Goal: Information Seeking & Learning: Learn about a topic

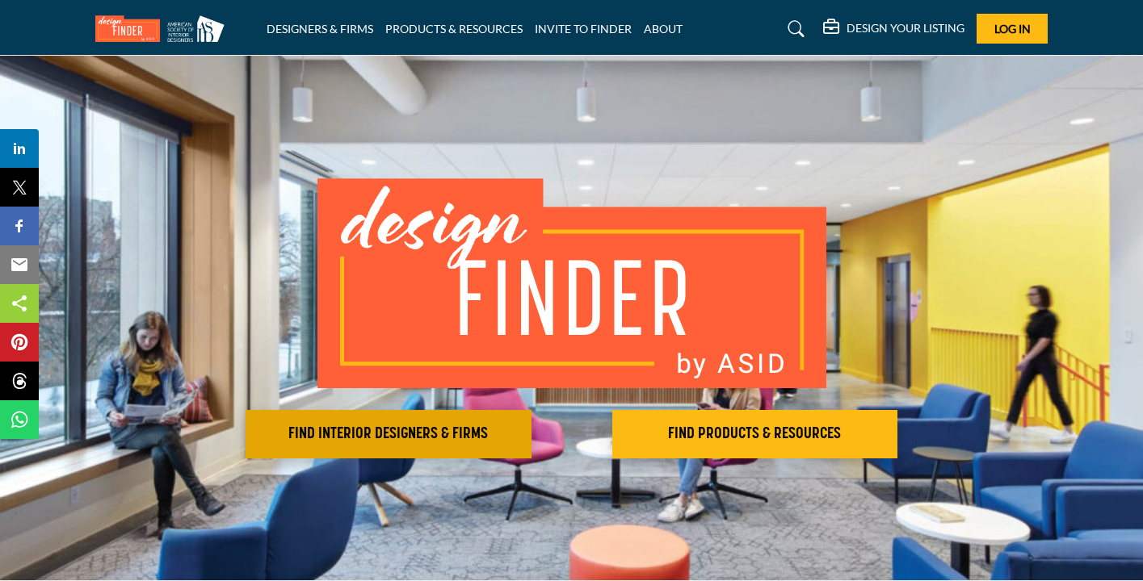
click at [370, 443] on h2 "FIND INTERIOR DESIGNERS & FIRMS" at bounding box center [388, 434] width 276 height 19
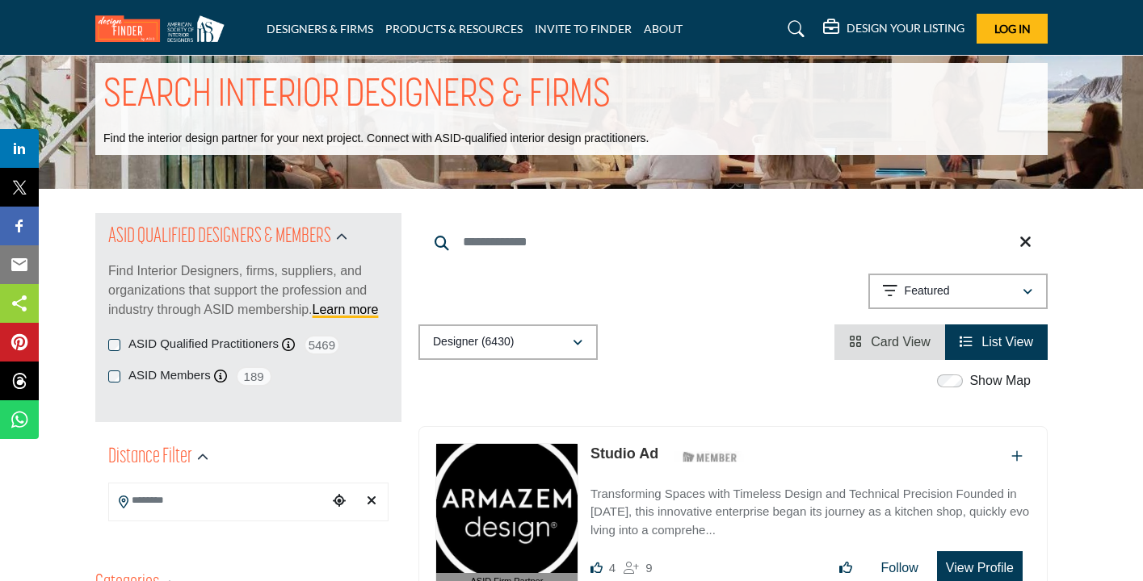
scroll to position [30, 0]
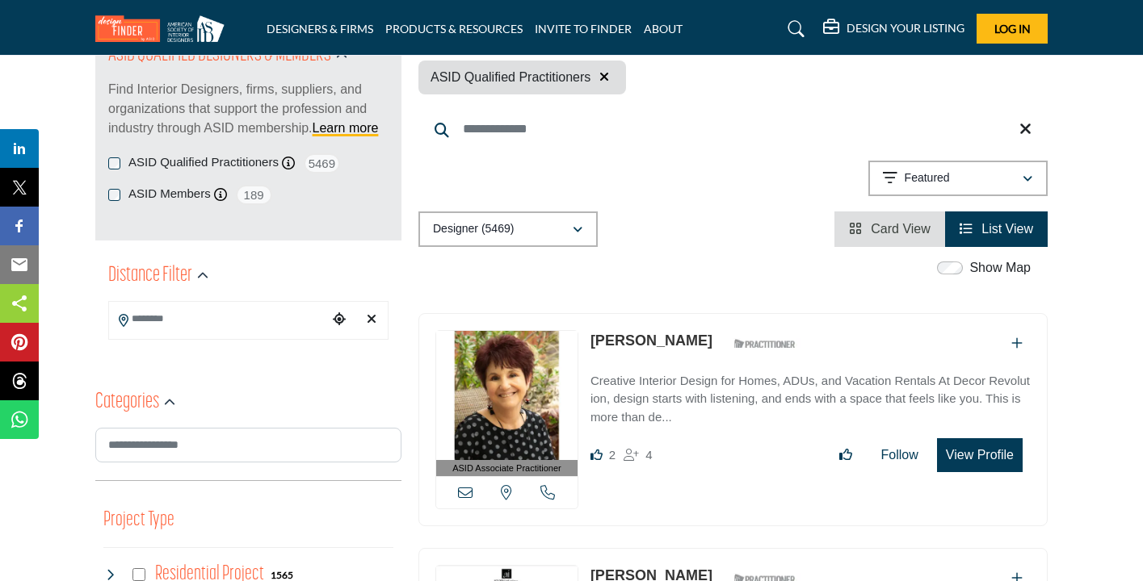
scroll to position [210, 0]
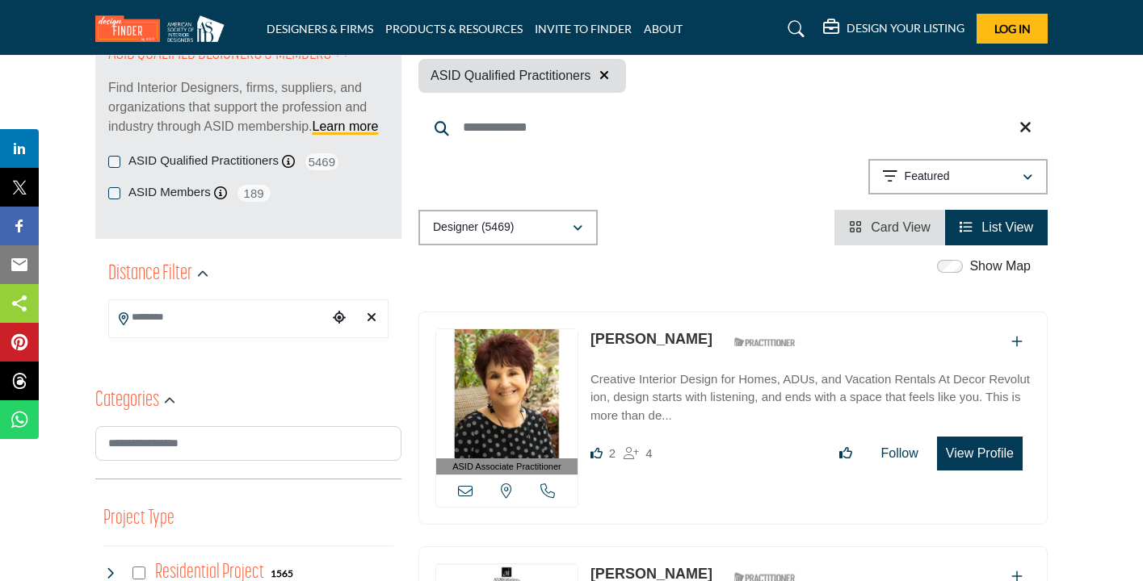
click at [233, 311] on input "Search Location" at bounding box center [218, 317] width 218 height 31
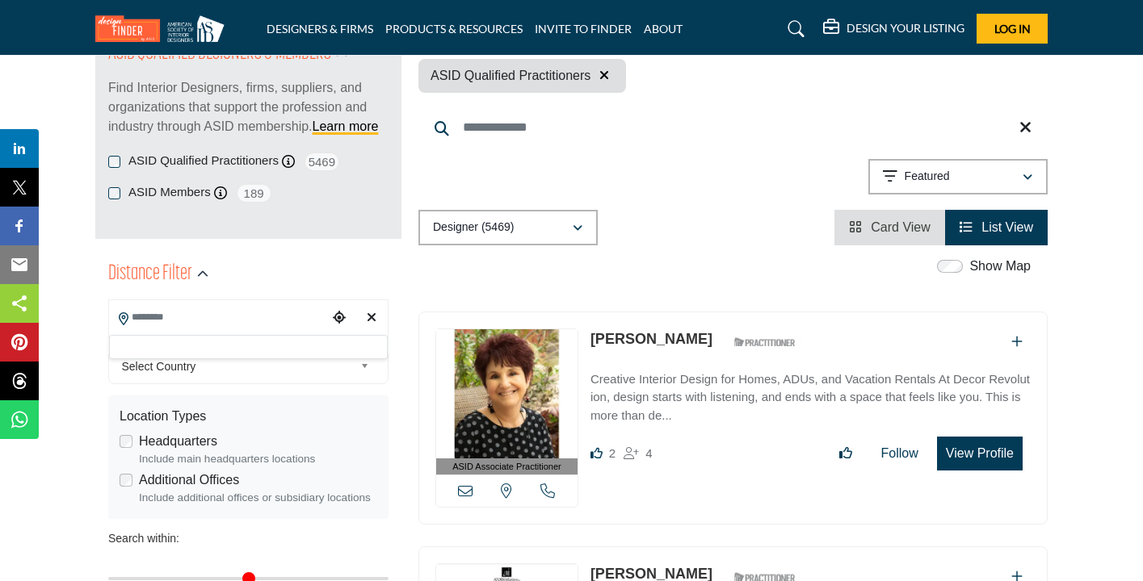
click at [372, 316] on icon "Clear search location" at bounding box center [372, 317] width 10 height 13
type input "***"
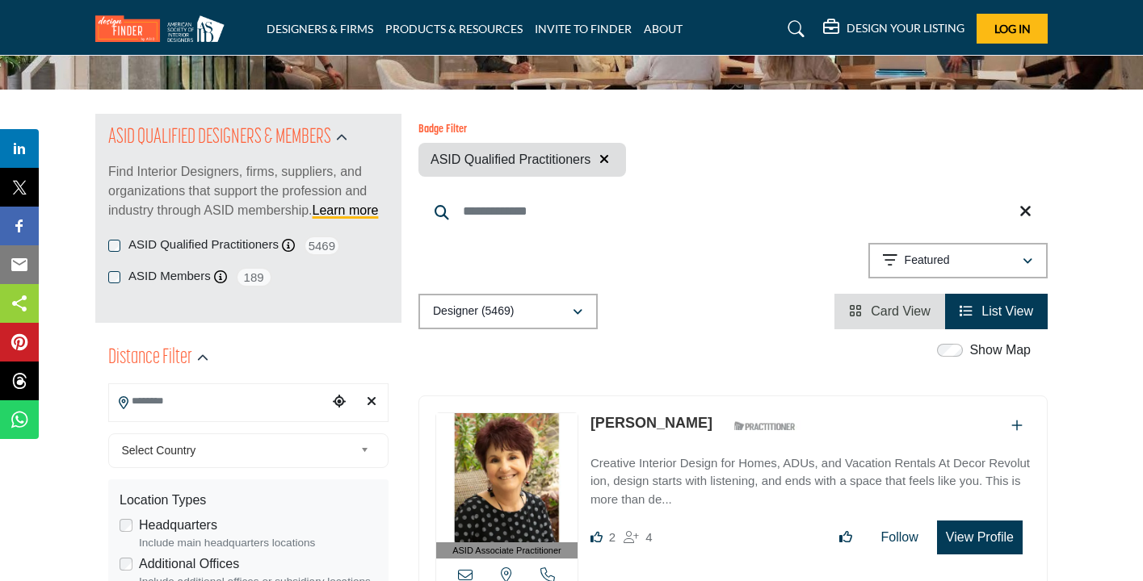
scroll to position [128, 0]
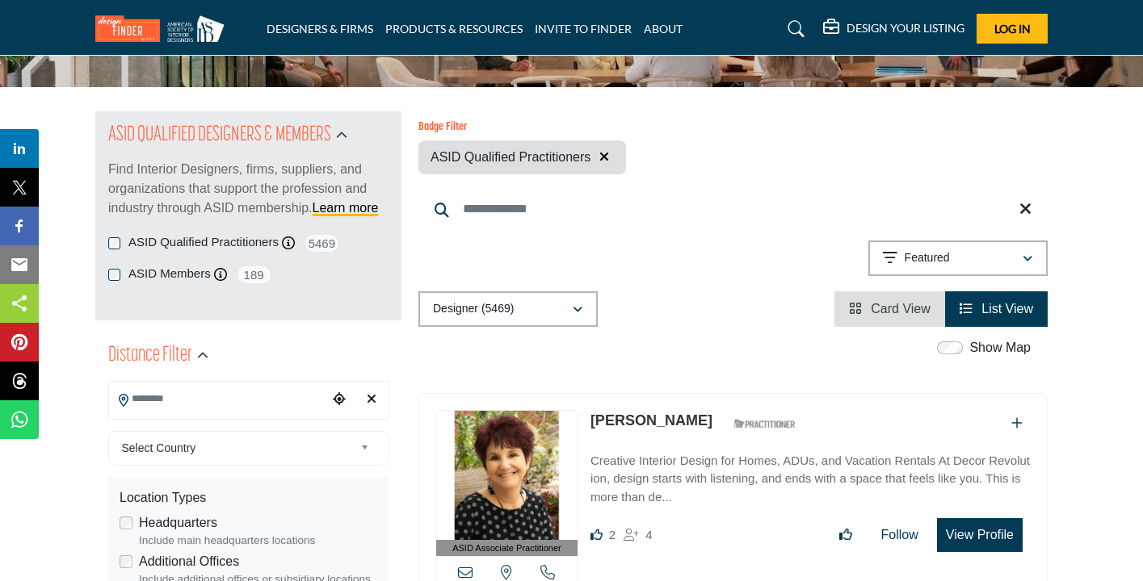
click at [240, 396] on input "Search Location" at bounding box center [218, 399] width 218 height 31
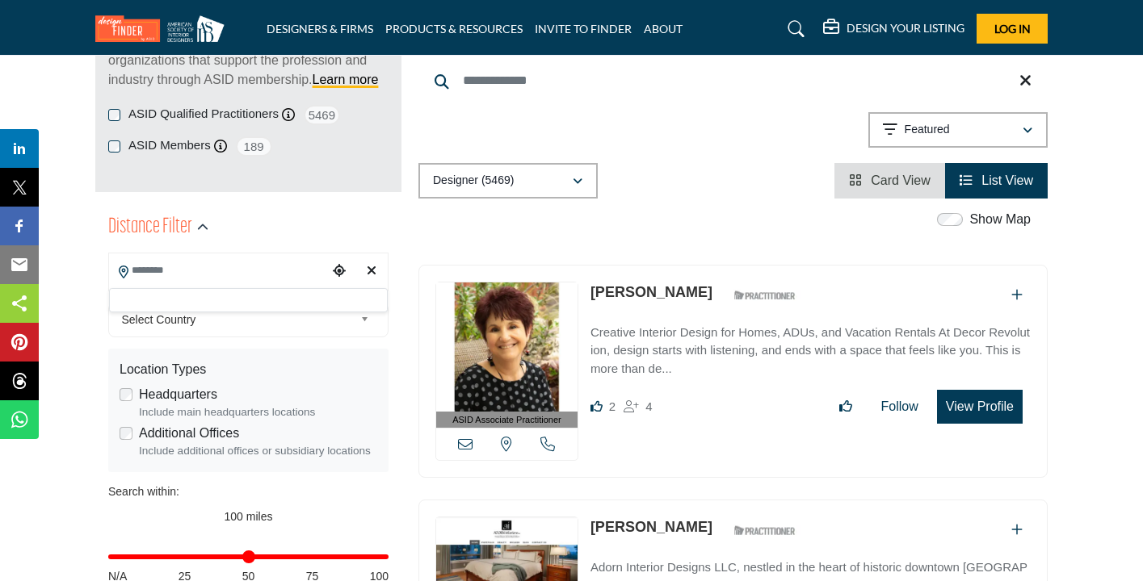
scroll to position [258, 0]
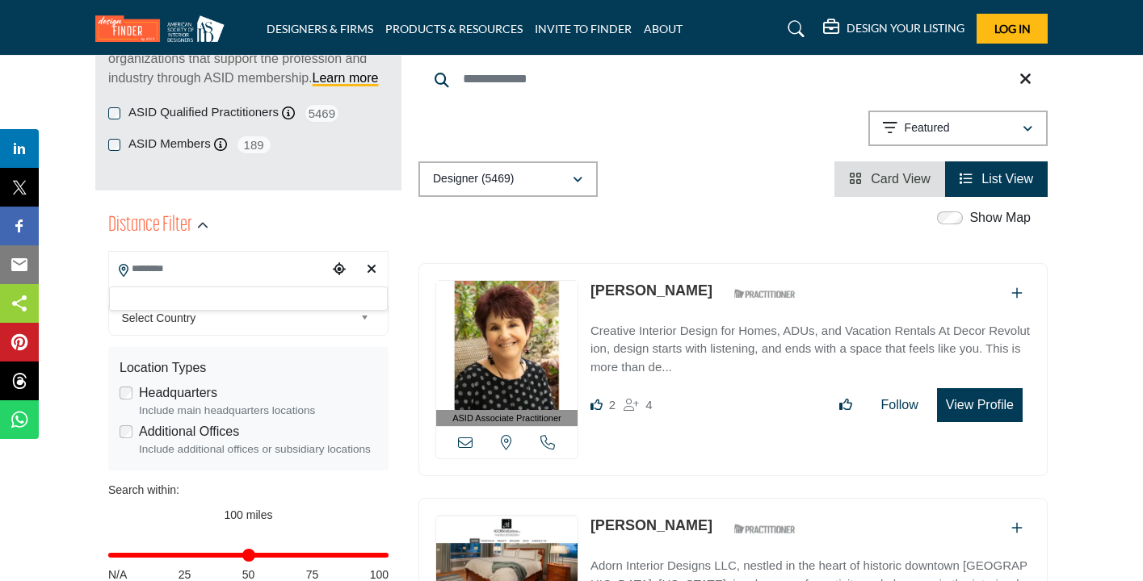
click at [191, 298] on div at bounding box center [248, 299] width 279 height 24
click at [191, 314] on span "Select Country" at bounding box center [238, 317] width 233 height 19
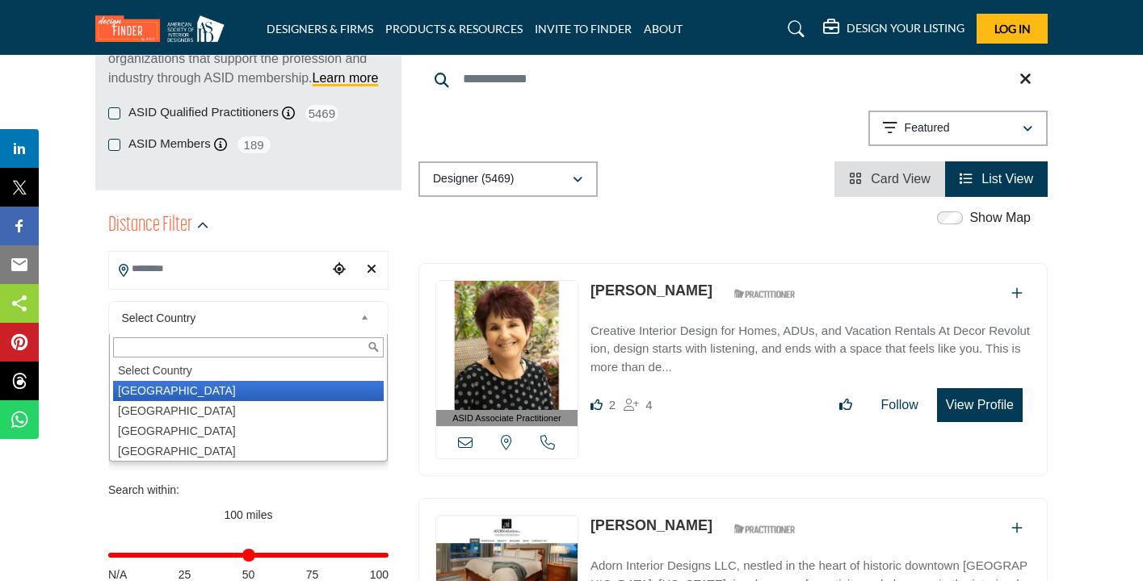
click at [221, 390] on li "United States" at bounding box center [248, 391] width 271 height 20
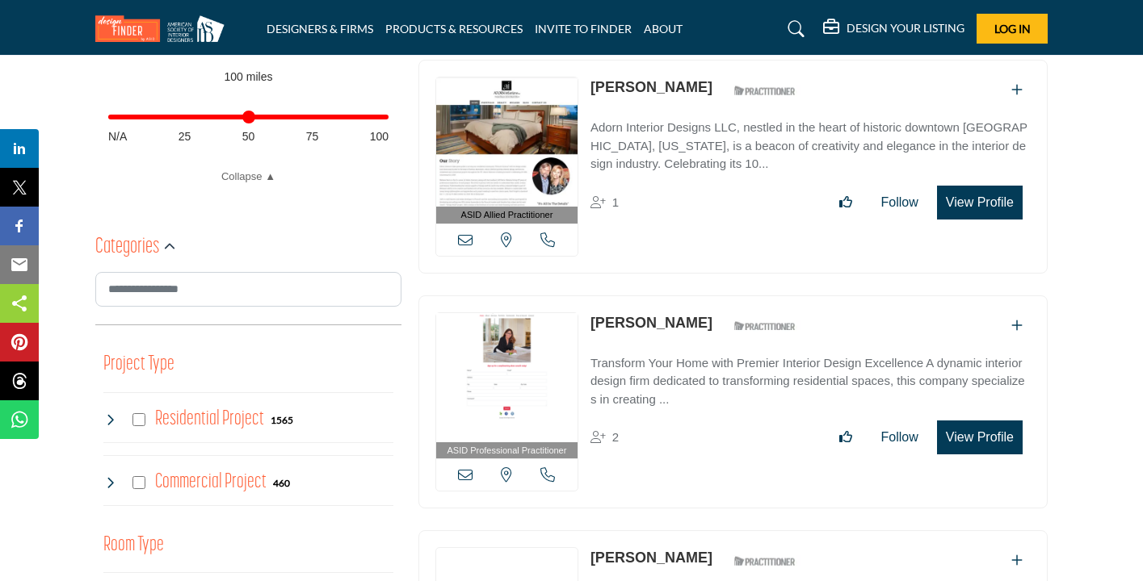
scroll to position [698, 0]
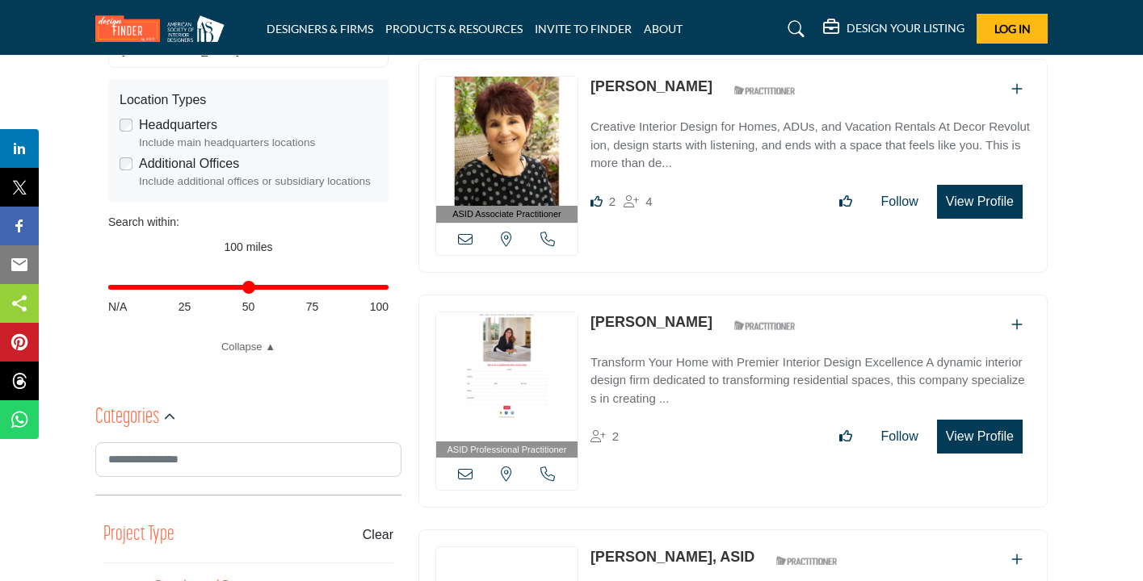
scroll to position [528, 0]
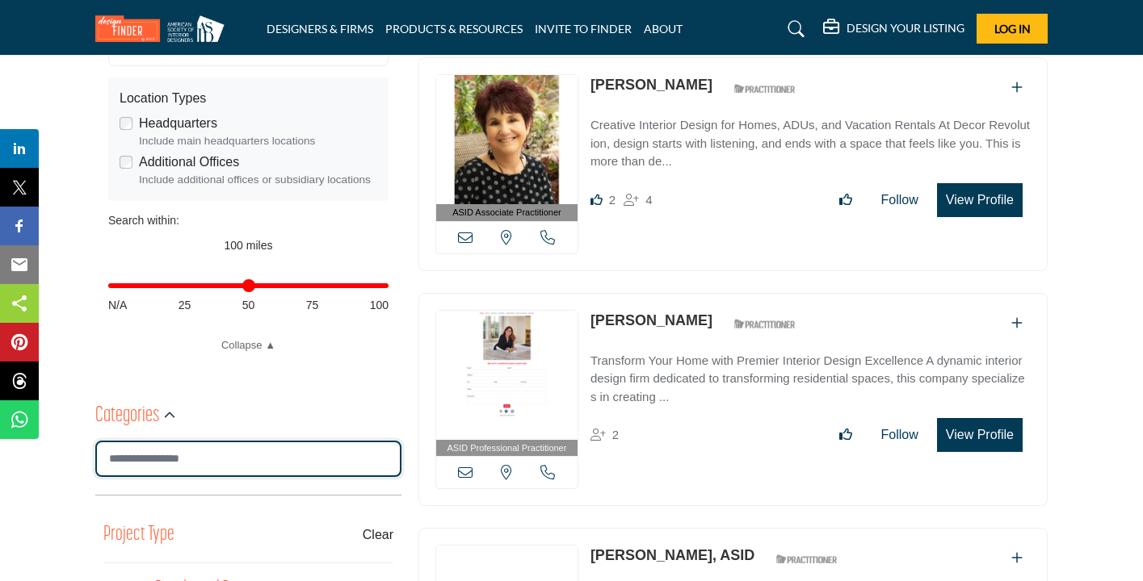
click at [203, 465] on input "Search Category" at bounding box center [248, 459] width 306 height 36
click at [203, 463] on input "Search Category" at bounding box center [248, 459] width 306 height 36
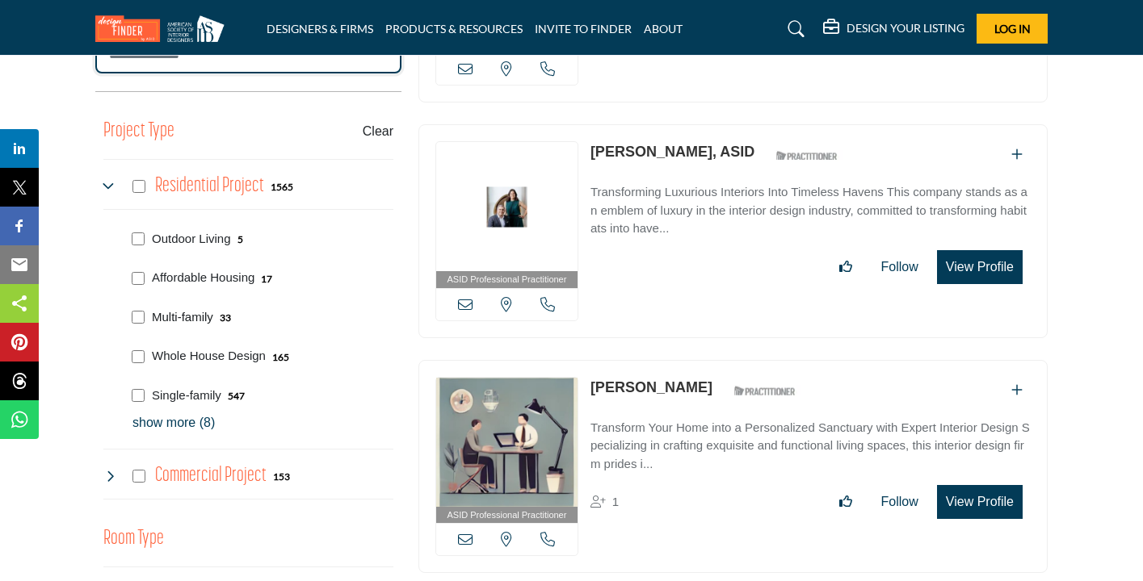
scroll to position [934, 0]
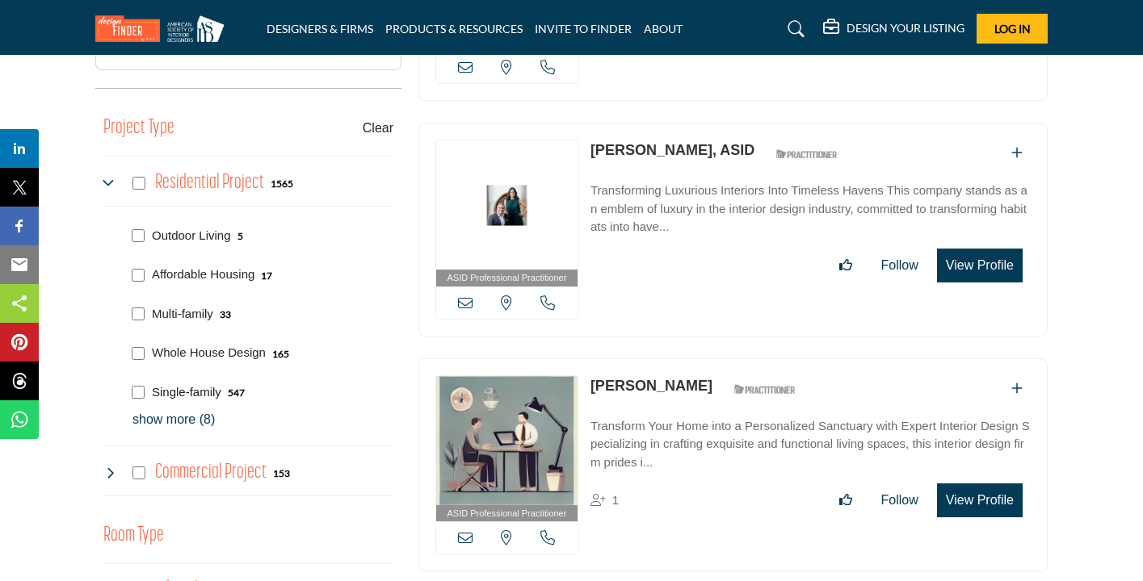
click at [199, 388] on p "Single-family" at bounding box center [186, 393] width 69 height 19
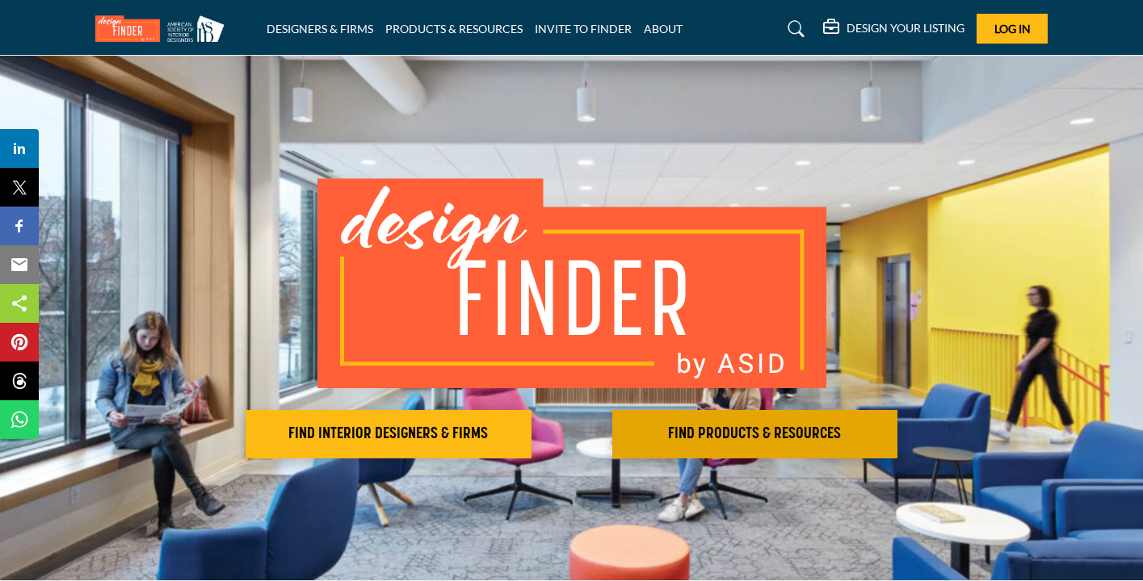
click at [765, 436] on h2 "FIND PRODUCTS & RESOURCES" at bounding box center [755, 434] width 276 height 19
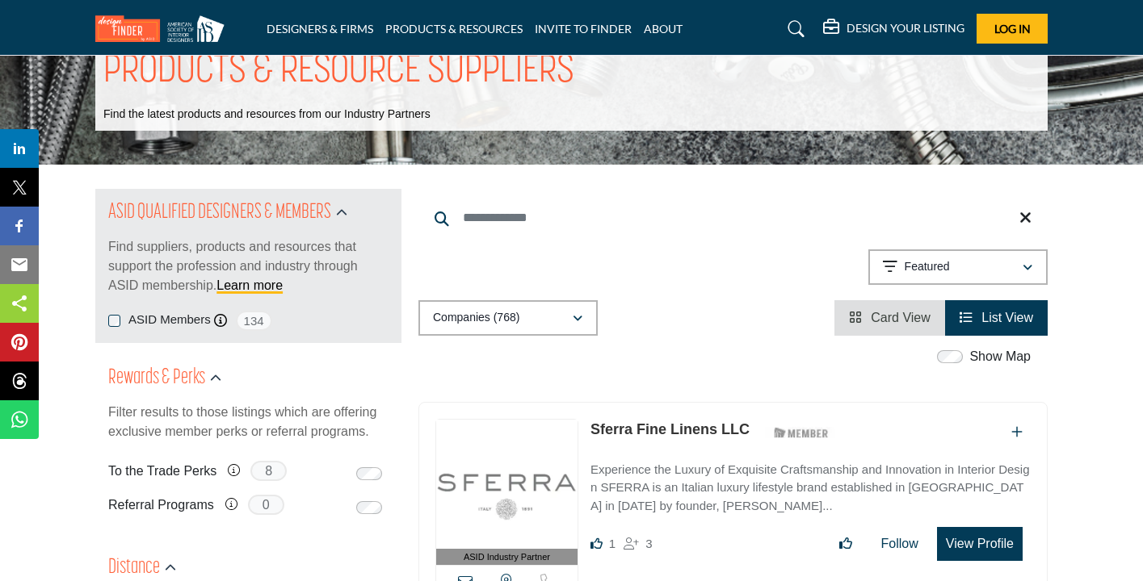
scroll to position [61, 0]
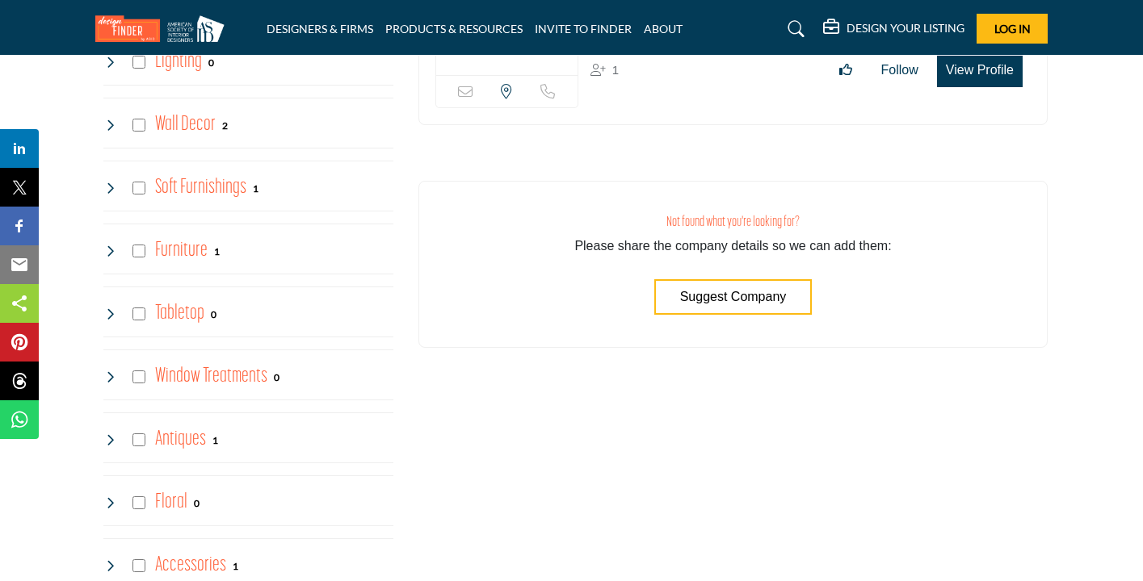
scroll to position [2226, 0]
click at [250, 371] on h4 "Window Treatments" at bounding box center [211, 376] width 112 height 28
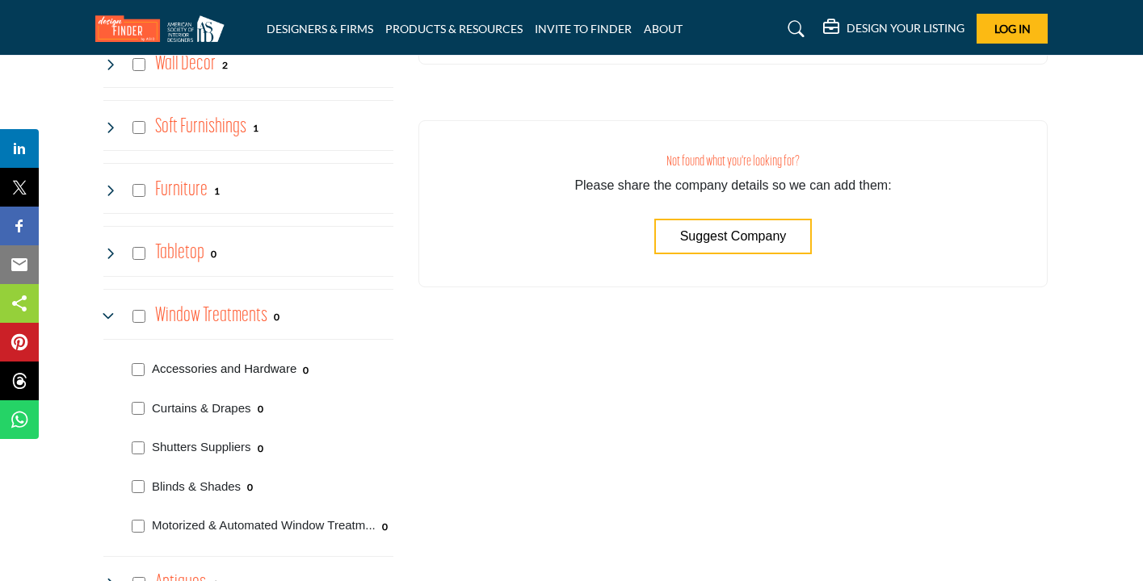
scroll to position [2302, 0]
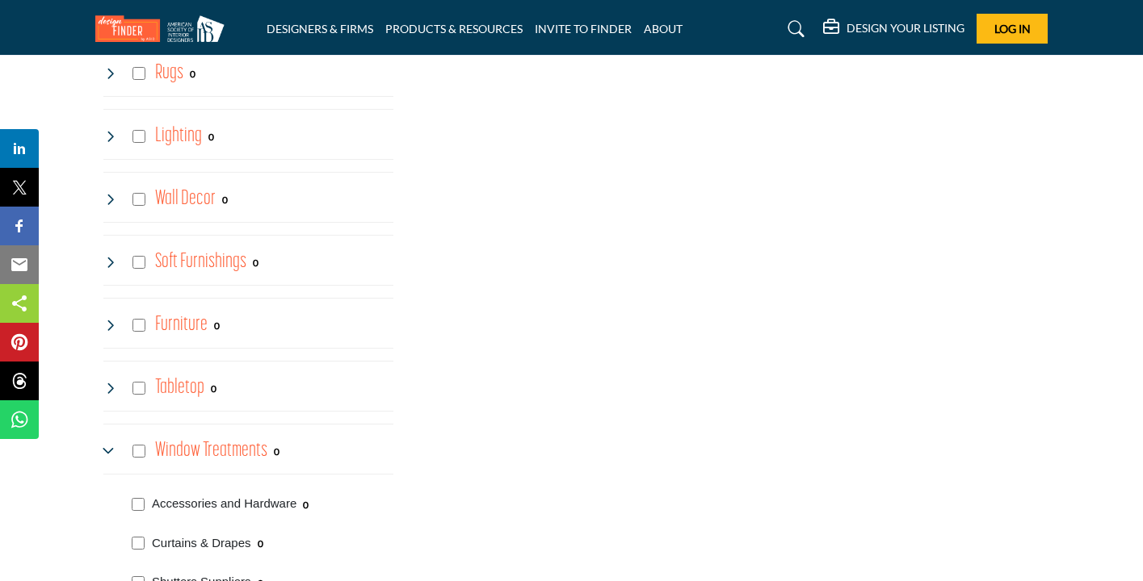
scroll to position [2167, 0]
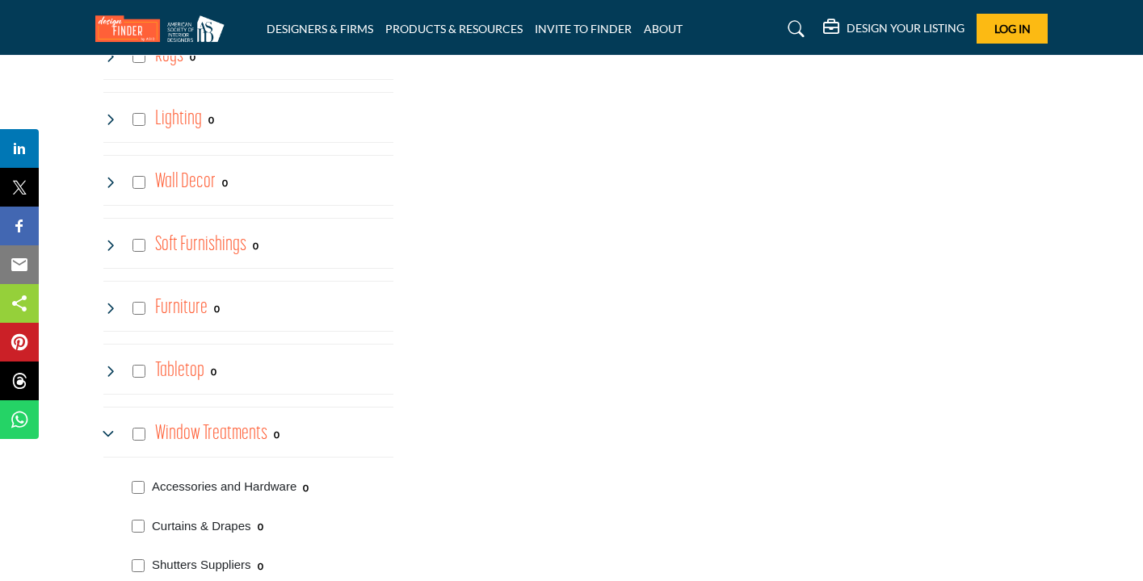
click at [178, 432] on h4 "Window Treatments" at bounding box center [211, 434] width 112 height 28
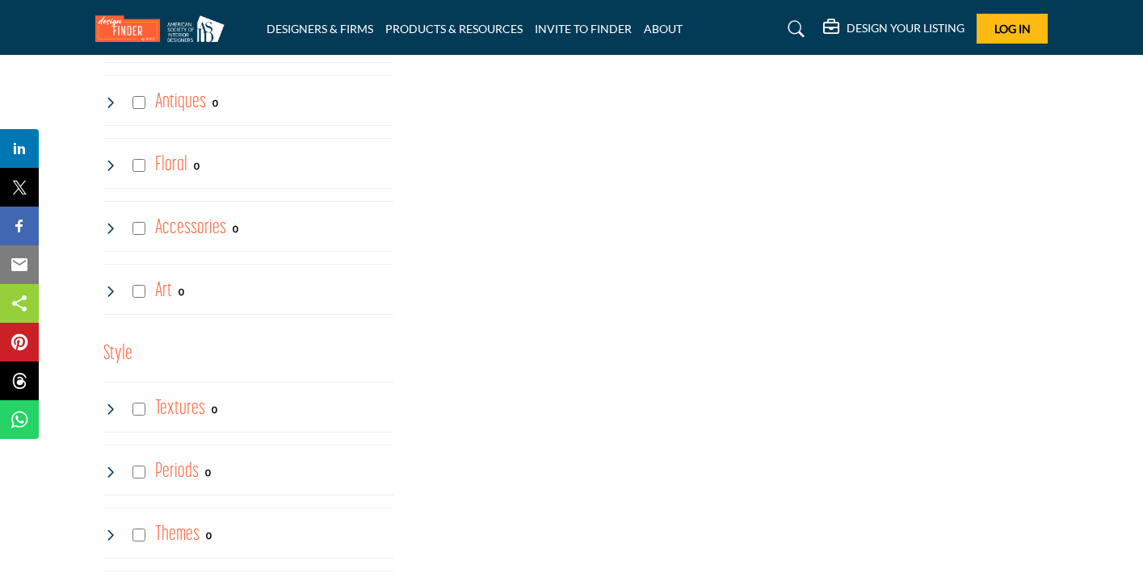
scroll to position [2563, 0]
click at [192, 98] on h4 "Antiques" at bounding box center [180, 101] width 51 height 28
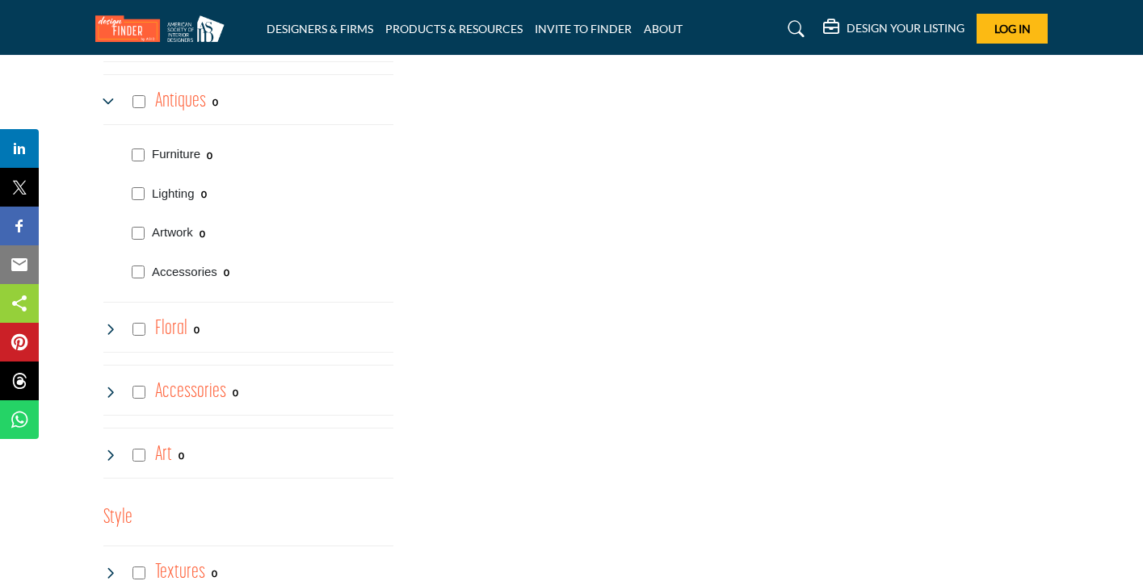
click at [187, 151] on p "Furniture" at bounding box center [176, 154] width 48 height 19
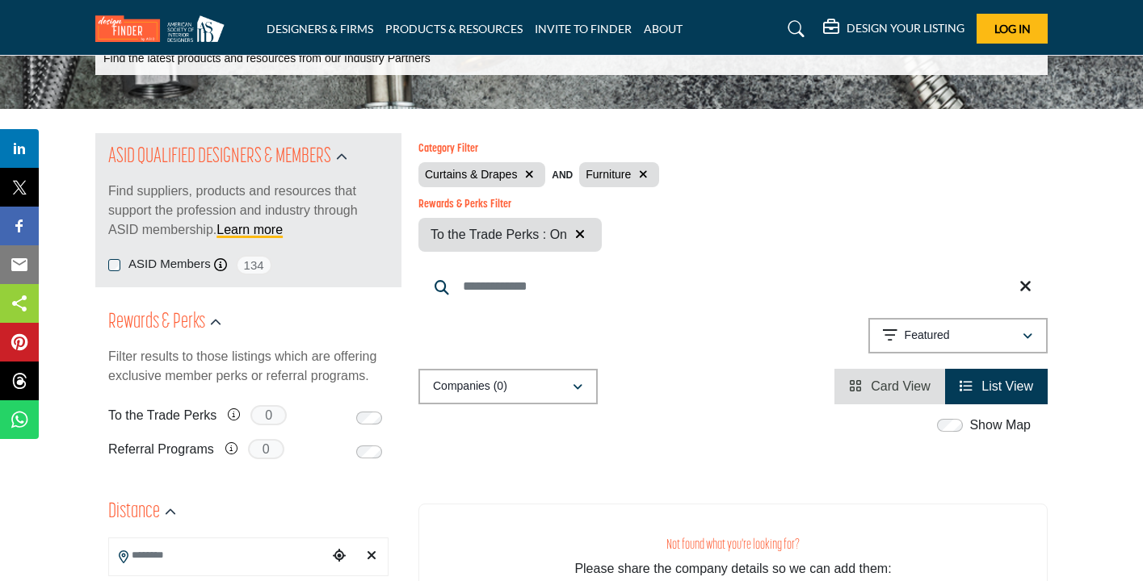
scroll to position [108, 0]
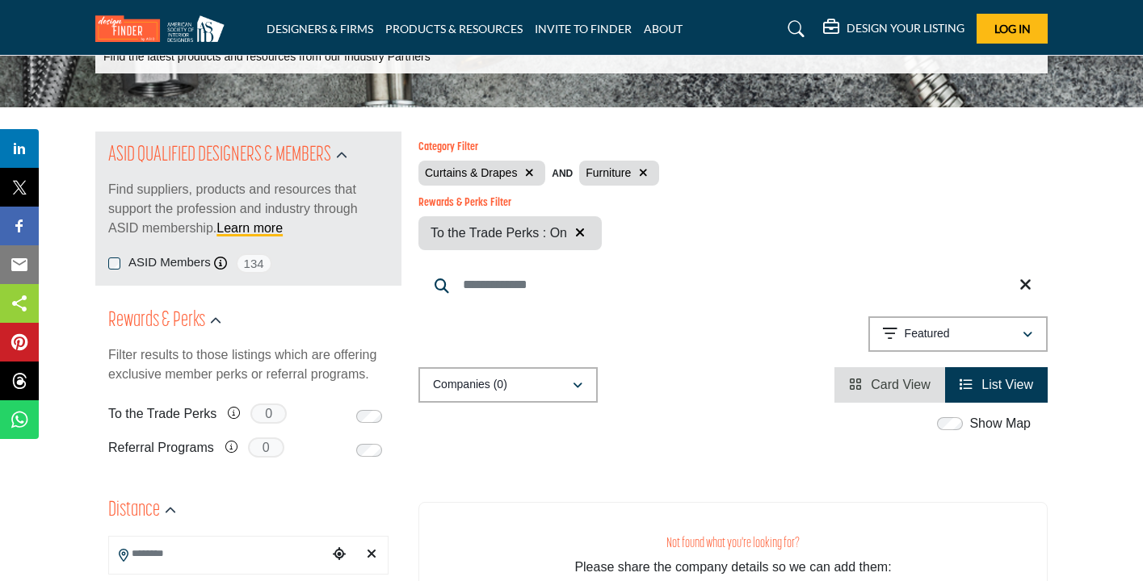
click at [988, 390] on span "List View" at bounding box center [1007, 385] width 52 height 14
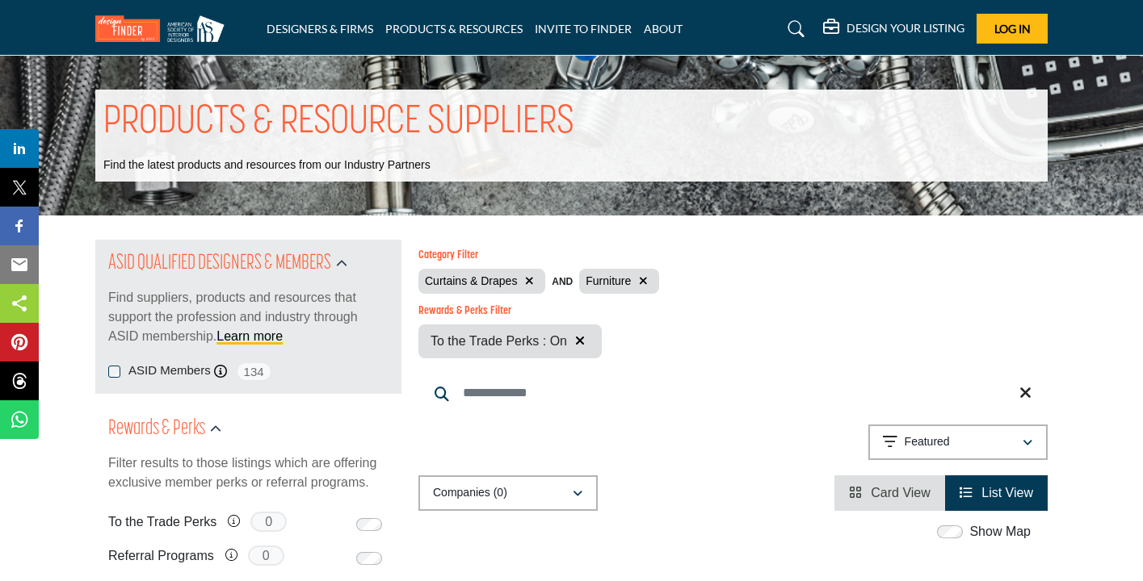
scroll to position [0, 0]
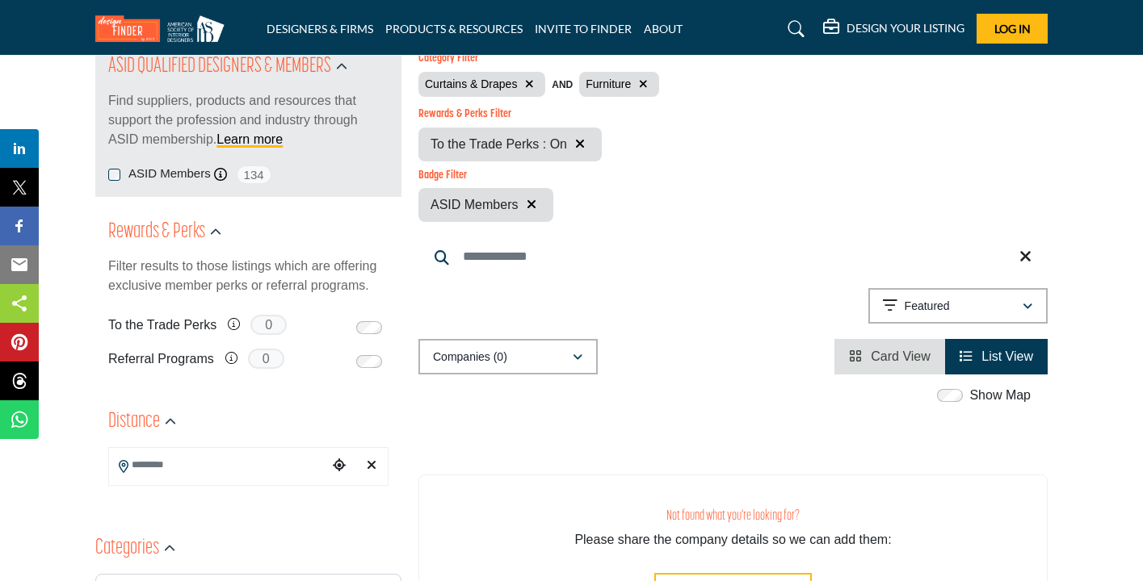
scroll to position [212, 0]
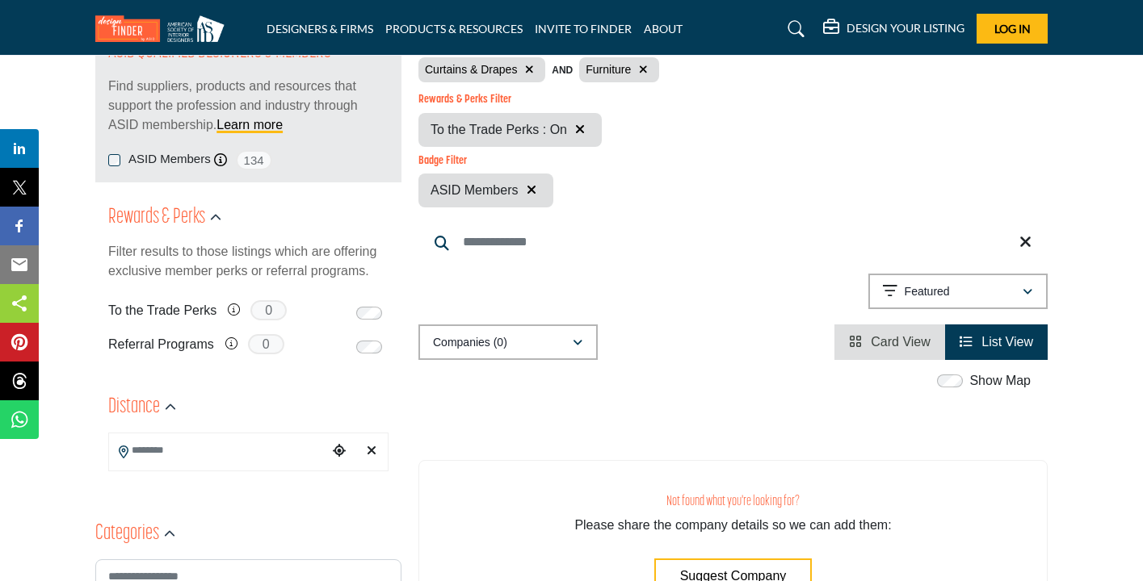
click at [973, 349] on link "List View" at bounding box center [995, 342] width 73 height 14
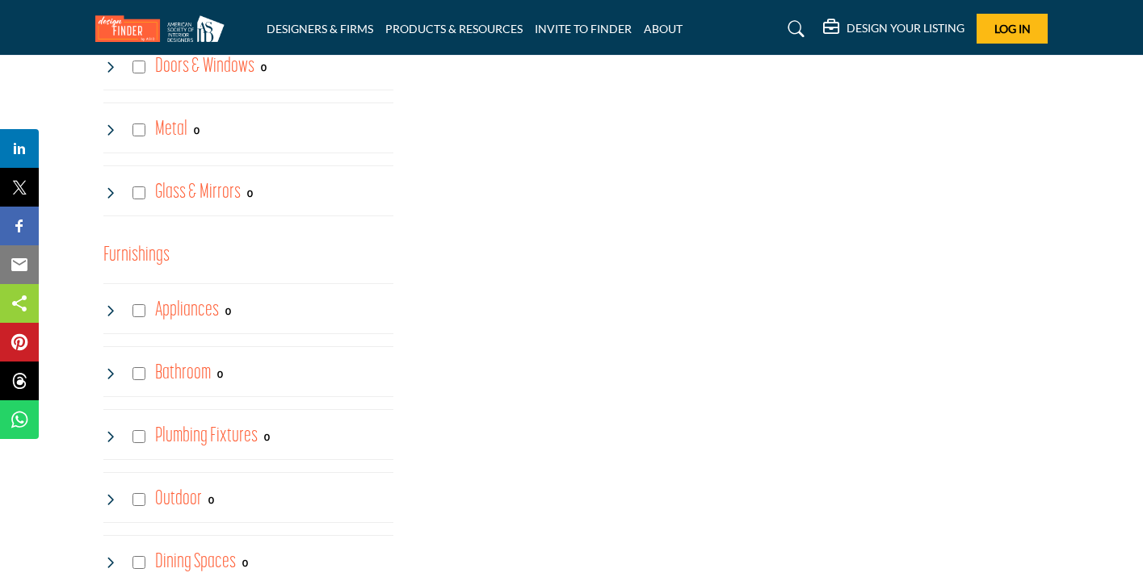
scroll to position [1048, 0]
